Goal: Find contact information: Find contact information

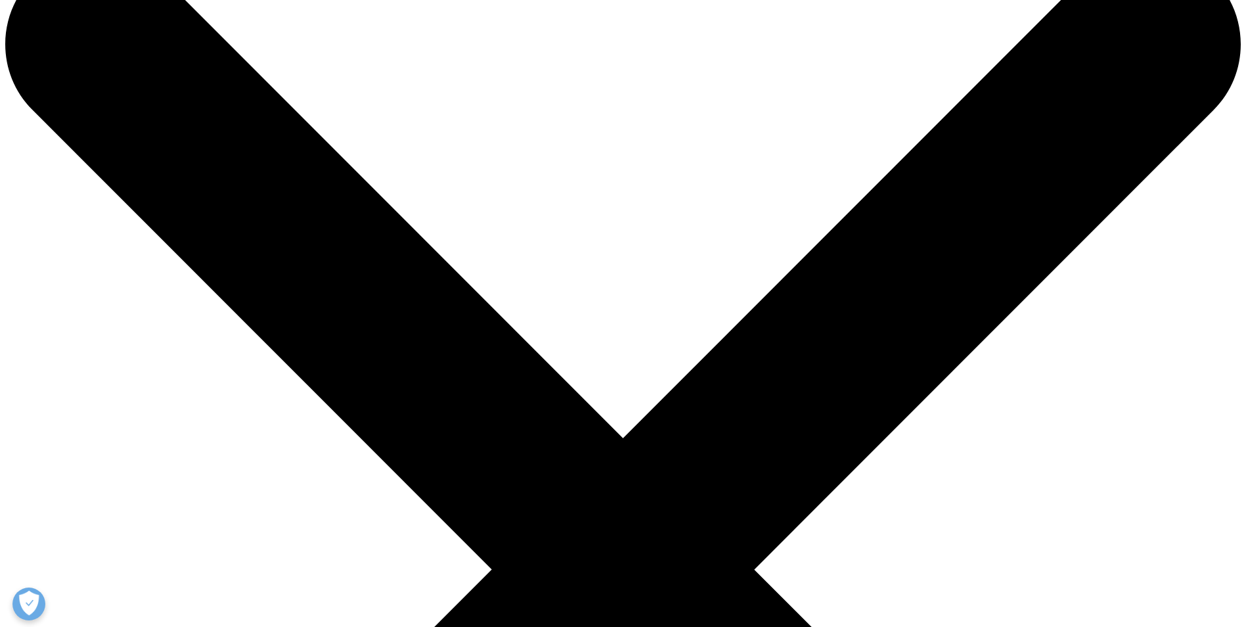
scroll to position [66, 0]
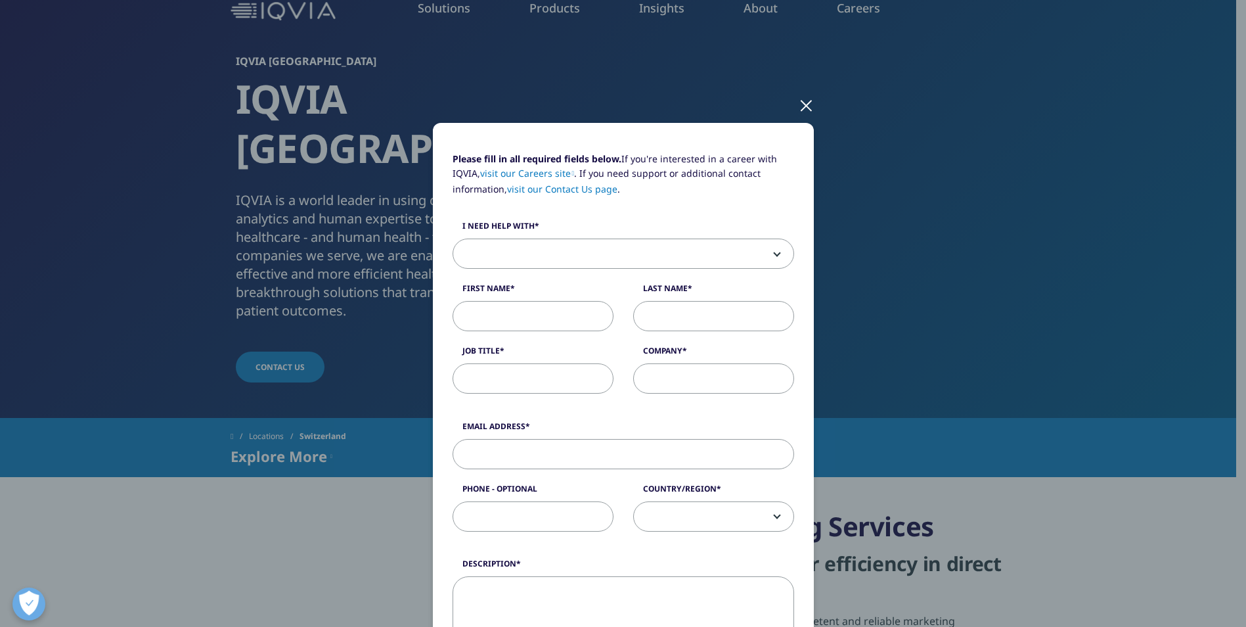
click at [615, 229] on label "I need help with" at bounding box center [624, 229] width 342 height 18
click at [453, 239] on select "Sales HR/Career Patient Seeking Clinical Trials Site/Investigator Waiting List …" at bounding box center [453, 239] width 1 height 1
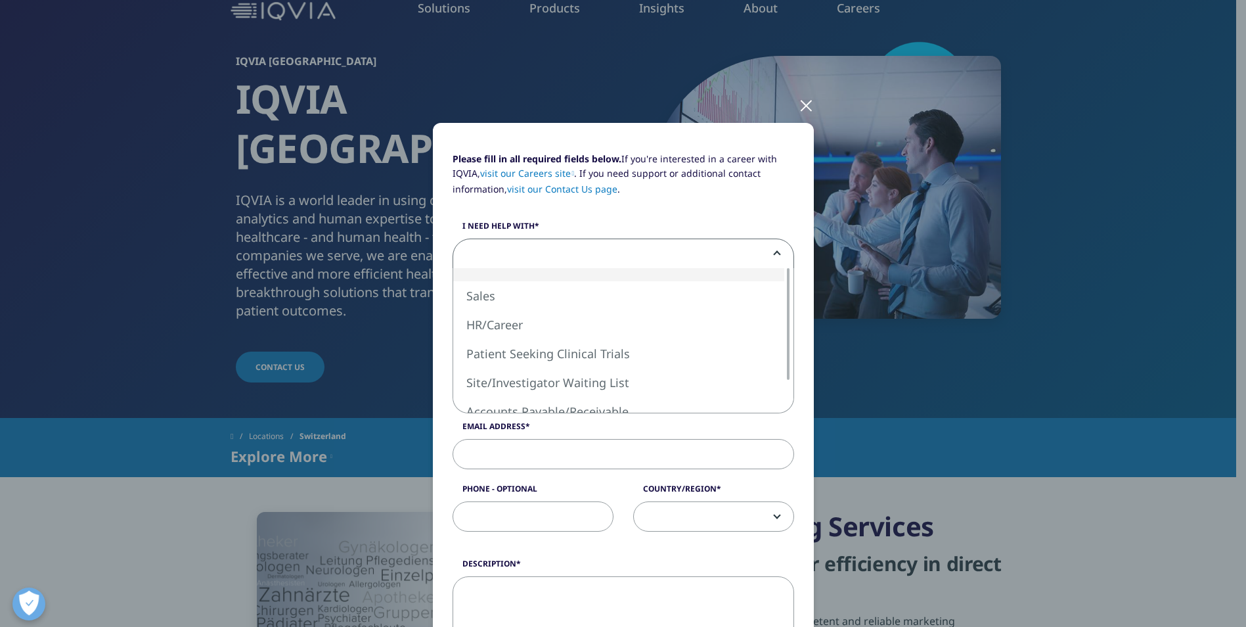
click at [599, 258] on span at bounding box center [623, 254] width 340 height 30
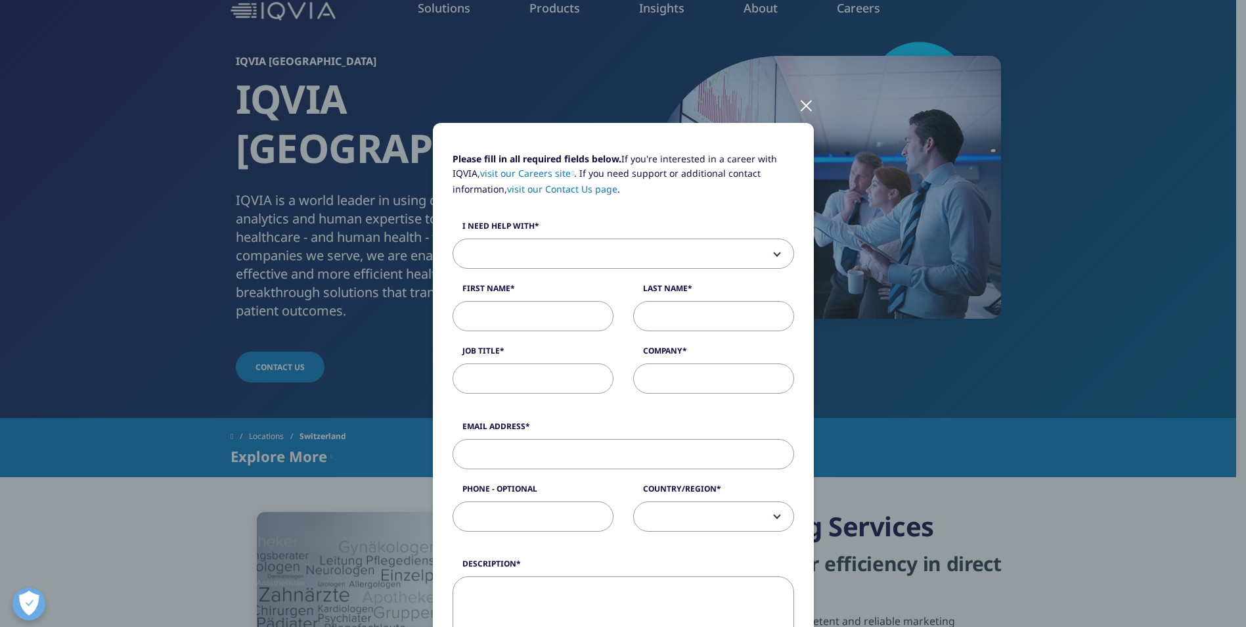
click at [625, 244] on span at bounding box center [623, 254] width 340 height 30
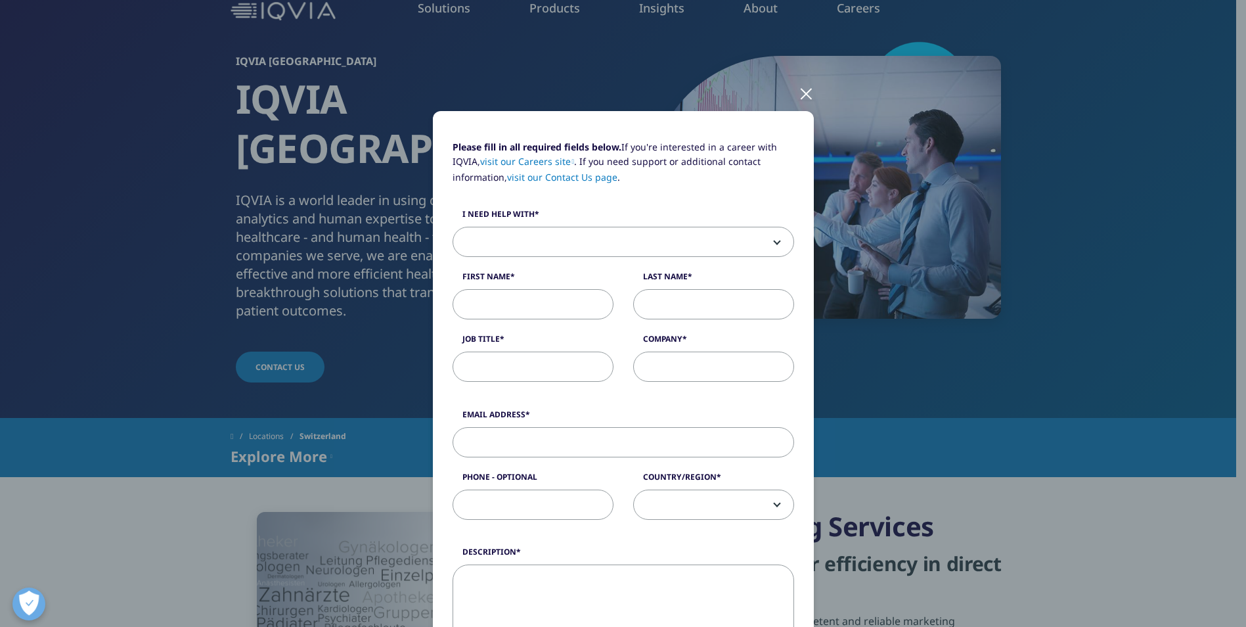
scroll to position [0, 0]
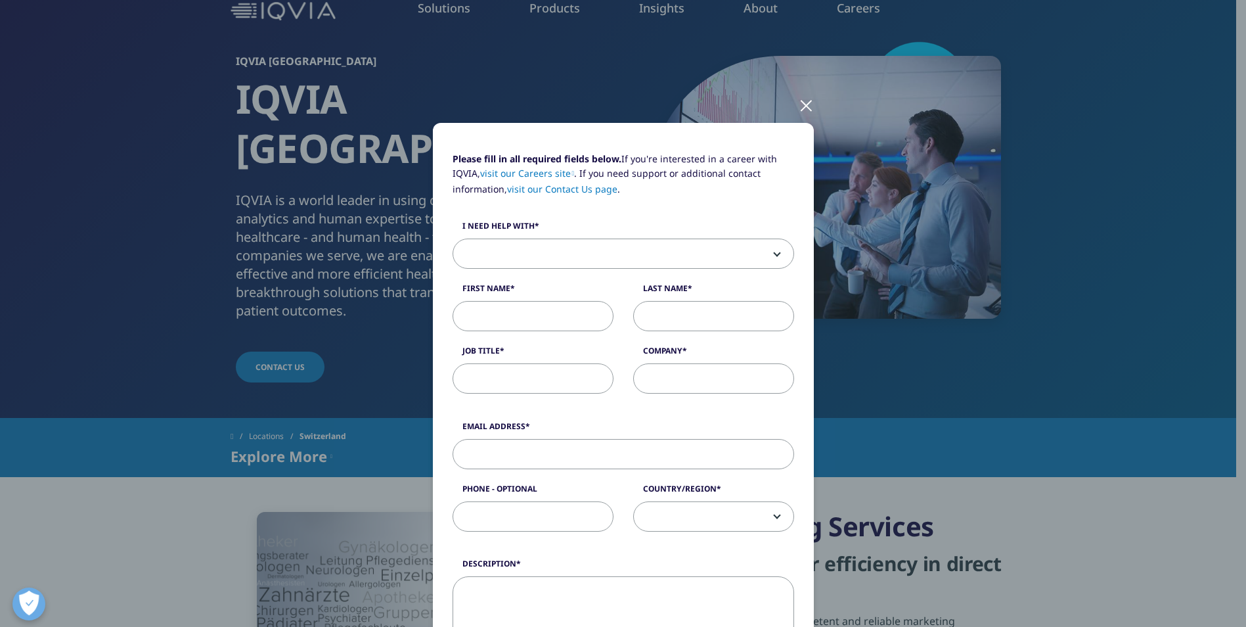
click at [806, 113] on div at bounding box center [806, 105] width 15 height 36
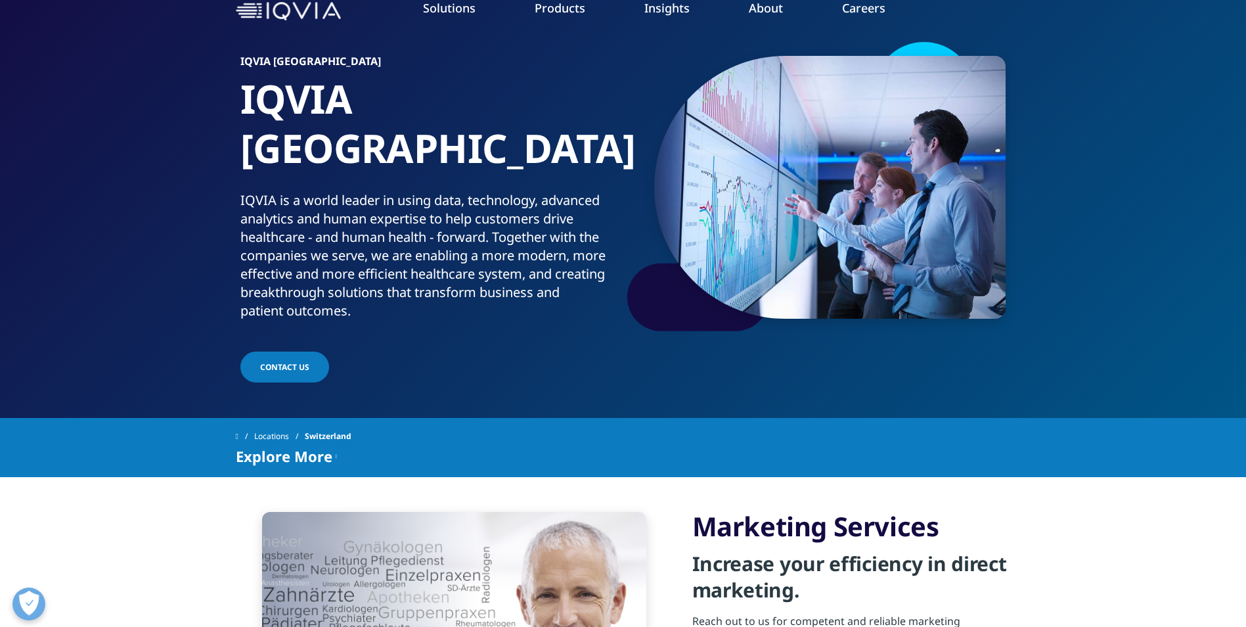
scroll to position [131, 0]
